Goal: Task Accomplishment & Management: Check status

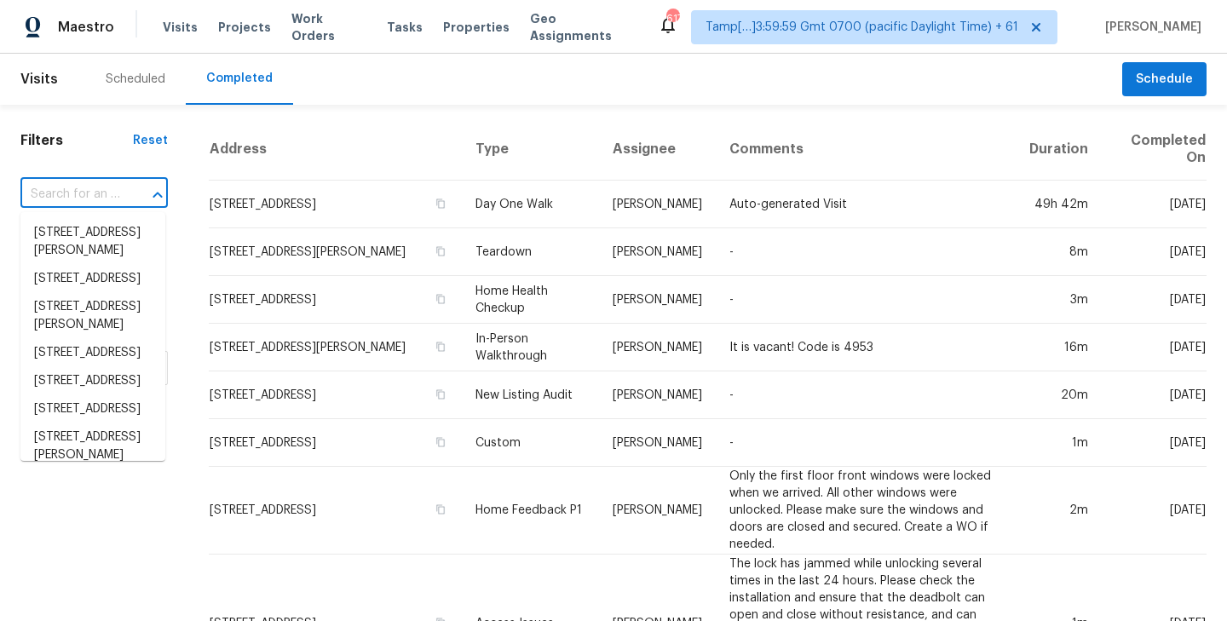
click at [78, 193] on input "text" at bounding box center [70, 194] width 100 height 26
type input "[STREET_ADDRESS]"
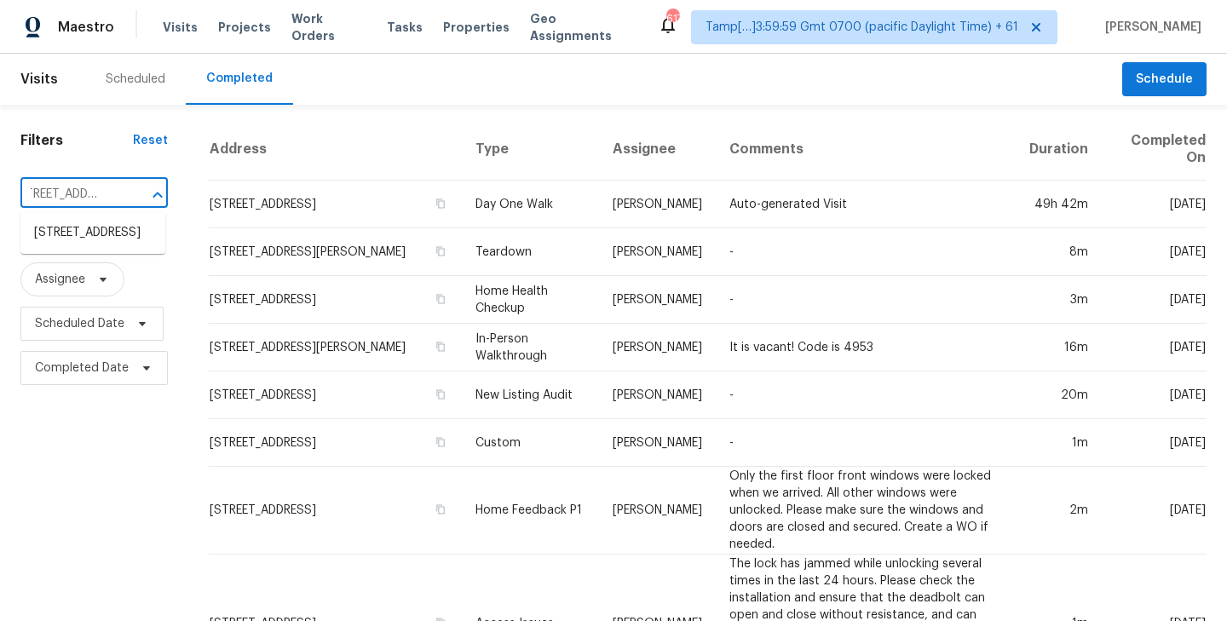
click at [75, 239] on li "[STREET_ADDRESS]" at bounding box center [92, 233] width 145 height 28
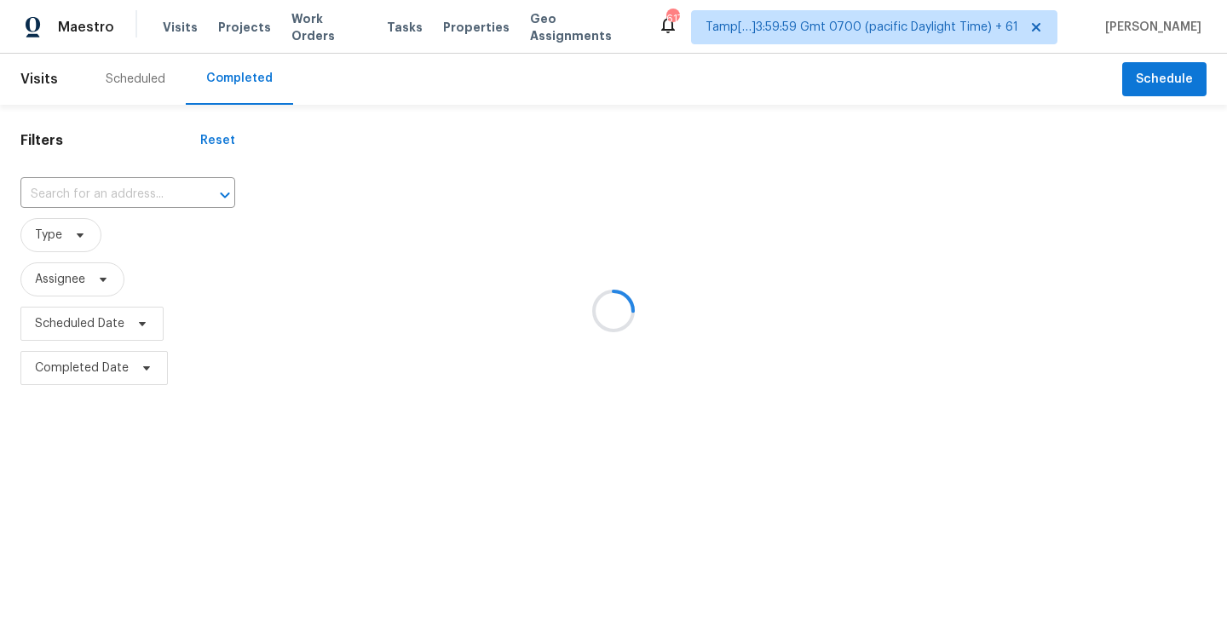
type input "[STREET_ADDRESS]"
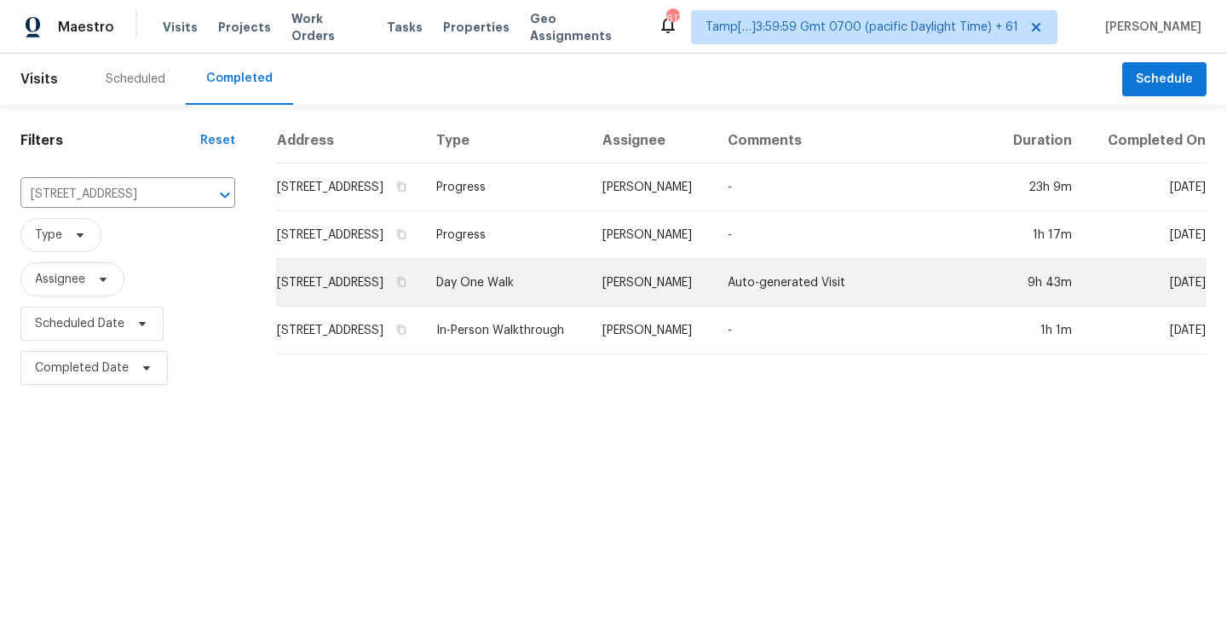
click at [382, 299] on td "[STREET_ADDRESS]" at bounding box center [349, 283] width 147 height 48
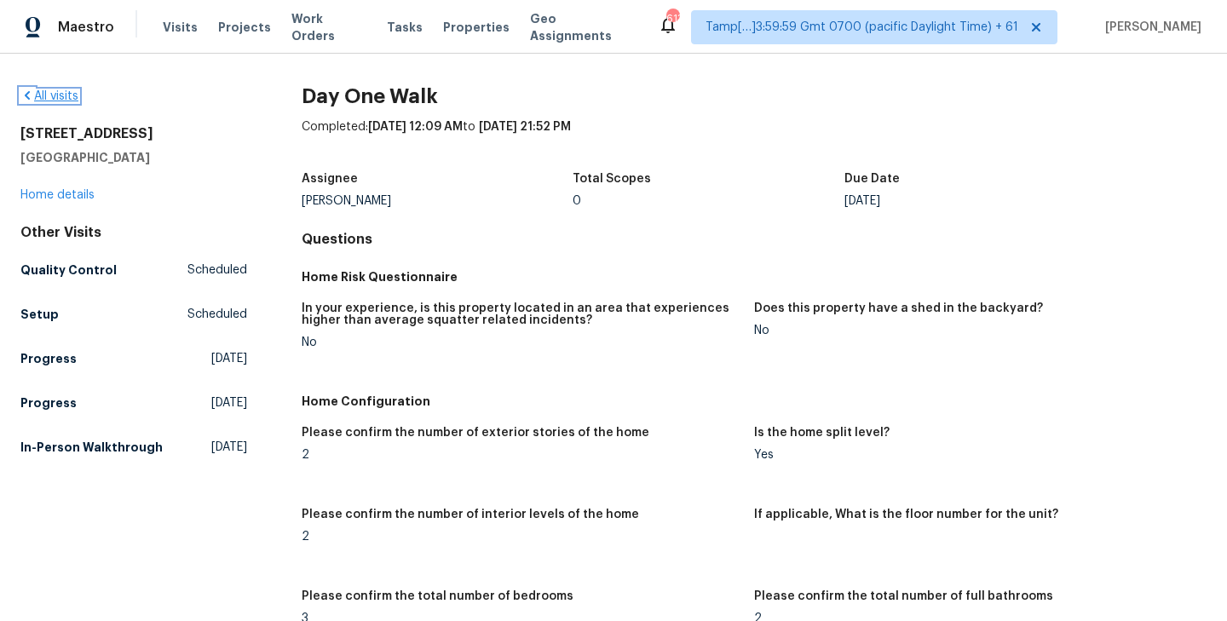
click at [68, 95] on link "All visits" at bounding box center [49, 96] width 58 height 12
